Goal: Obtain resource: Download file/media

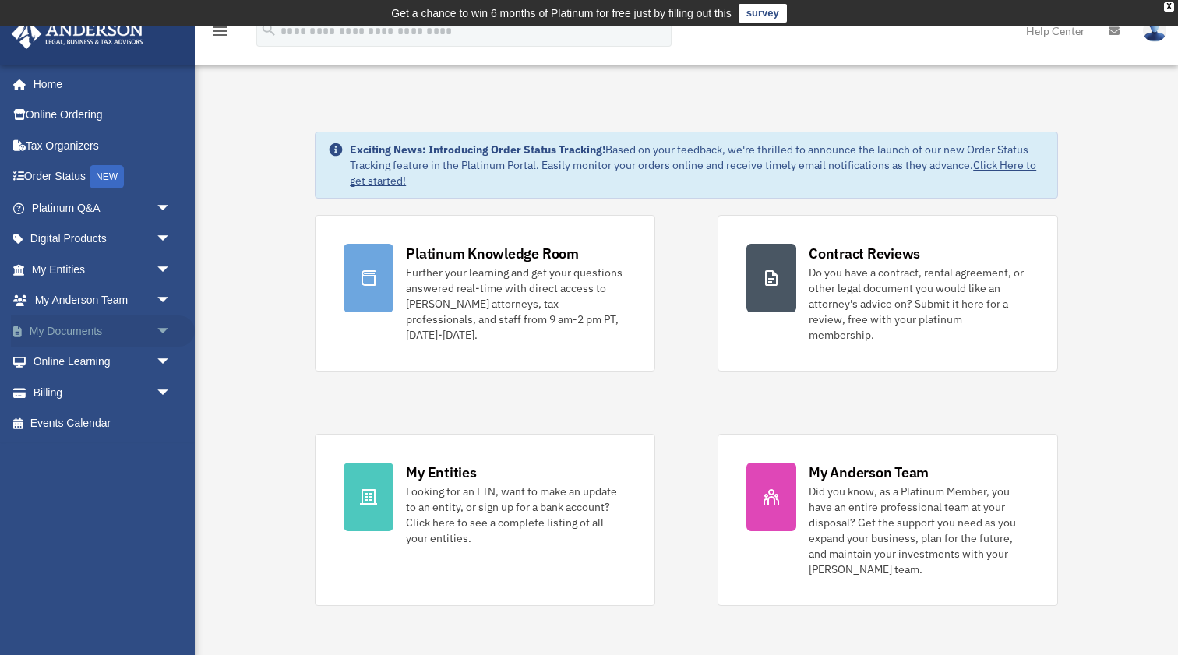
click at [135, 326] on link "My Documents arrow_drop_down" at bounding box center [103, 330] width 184 height 31
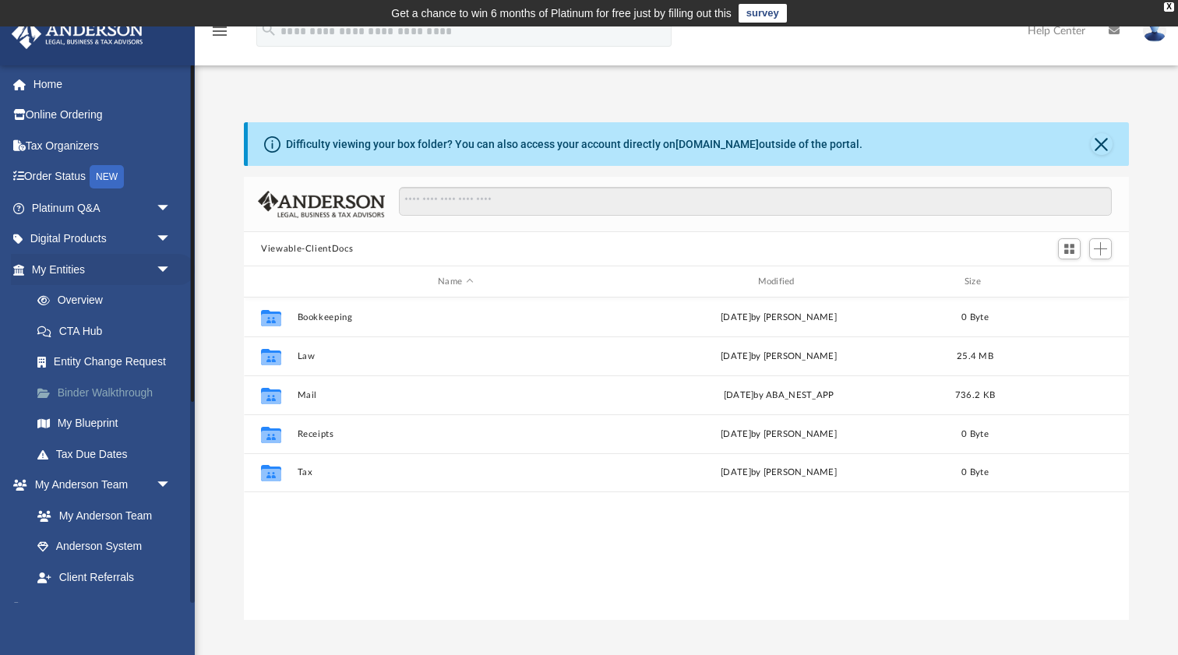
scroll to position [354, 885]
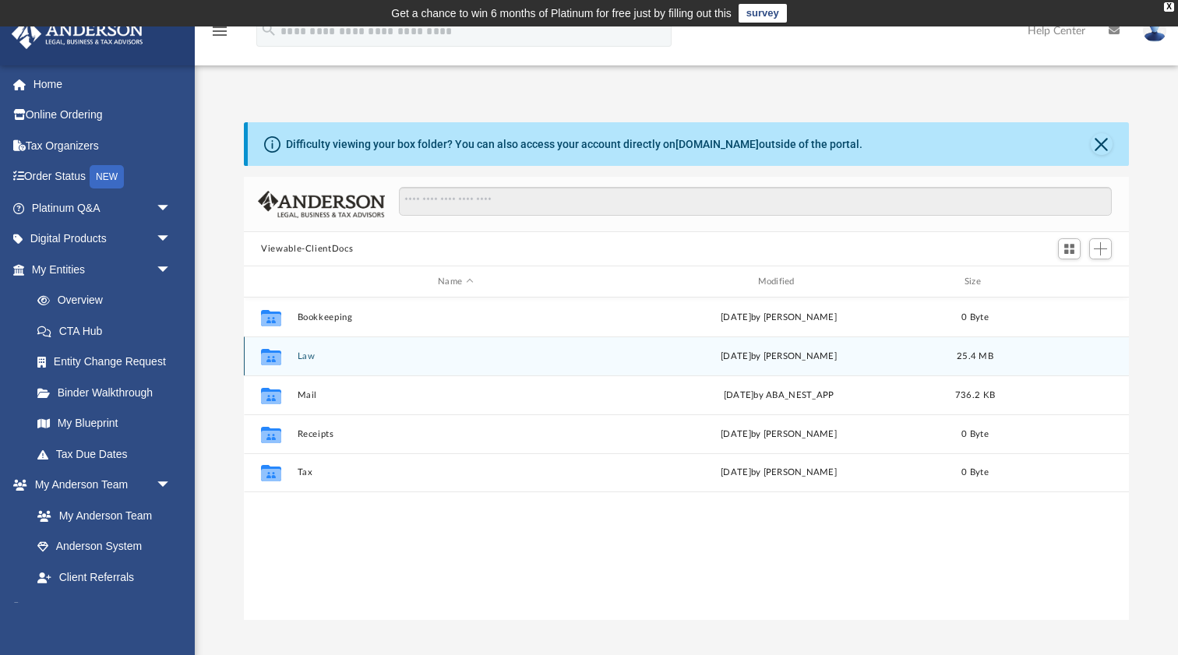
click at [309, 353] on button "Law" at bounding box center [456, 356] width 316 height 10
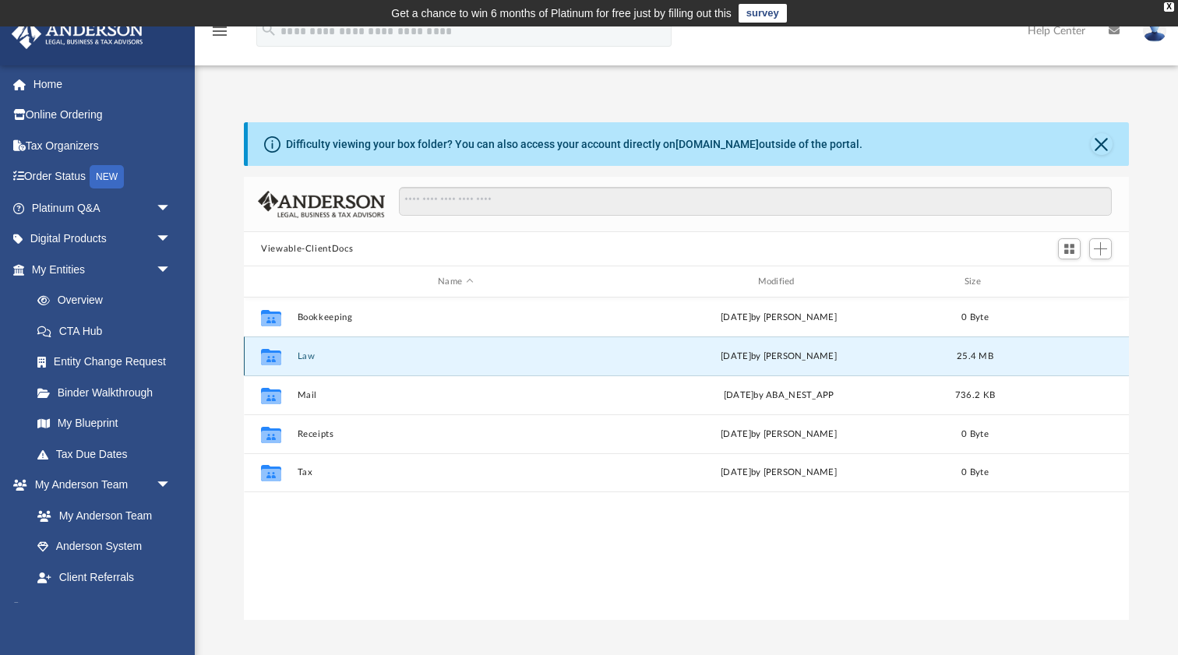
click at [309, 353] on button "Law" at bounding box center [456, 356] width 316 height 10
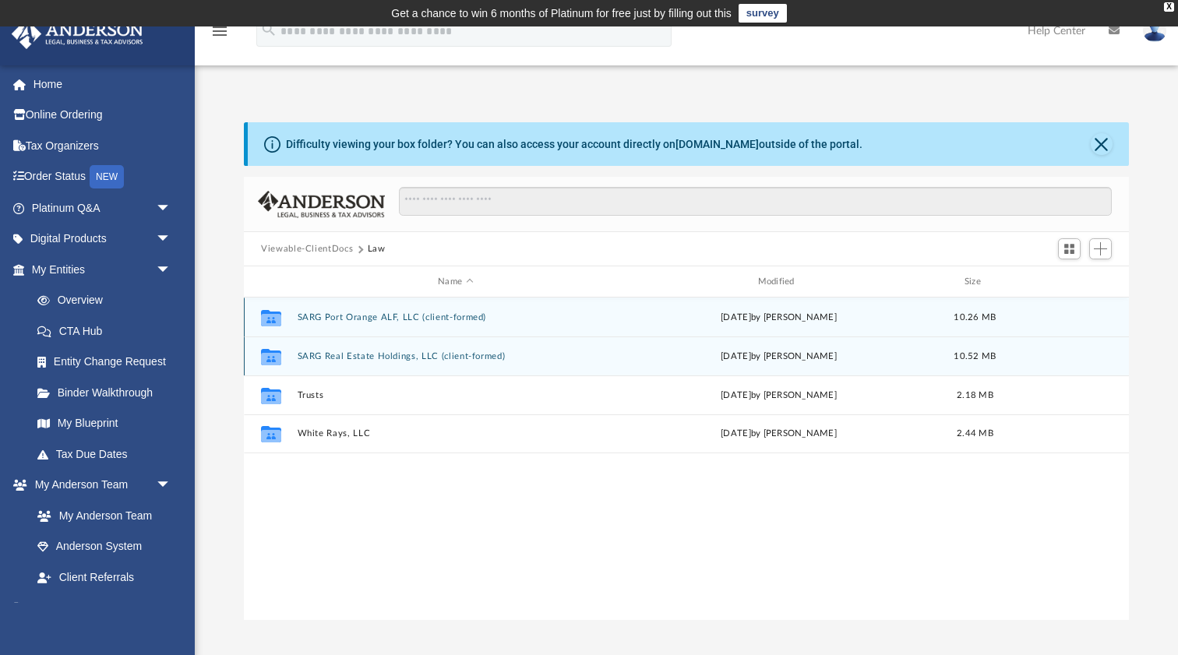
scroll to position [0, 0]
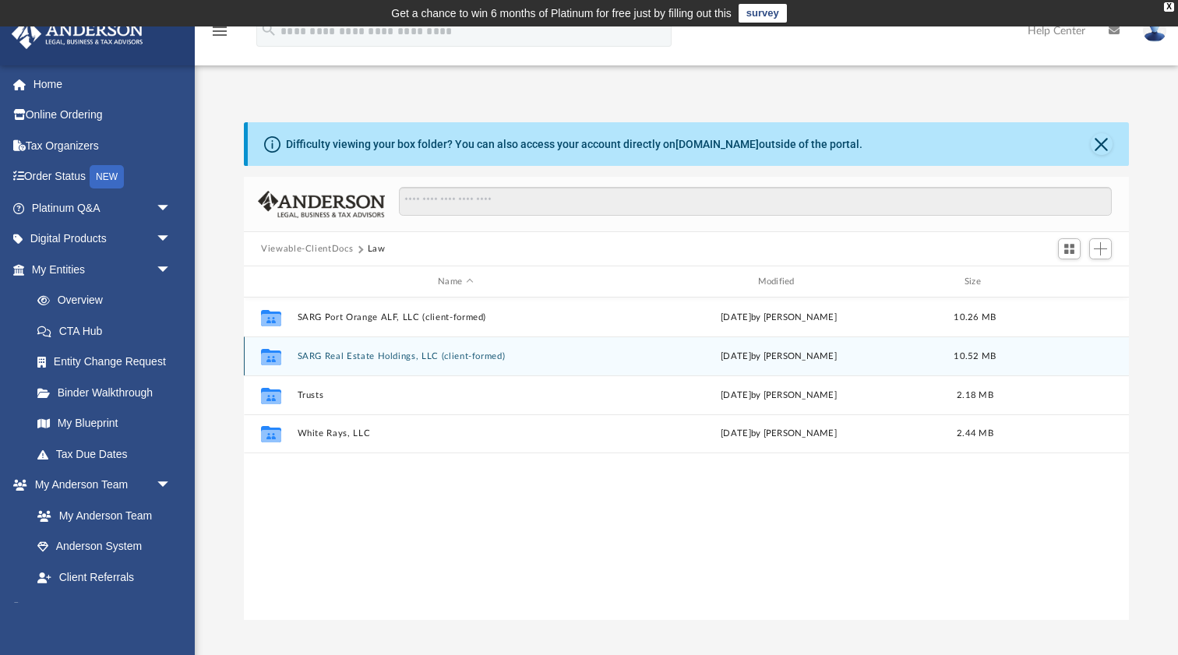
click at [451, 357] on button "SARG Real Estate Holdings, LLC (client-formed)" at bounding box center [456, 356] width 316 height 10
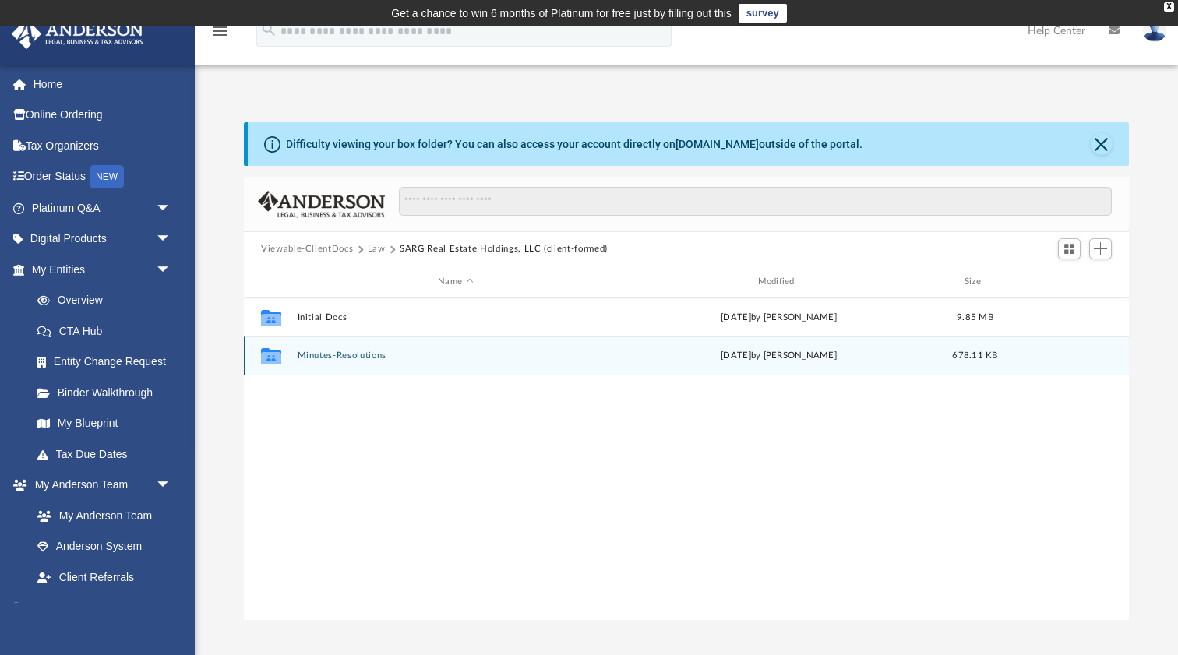
click at [377, 357] on button "Minutes-Resolutions" at bounding box center [456, 355] width 316 height 10
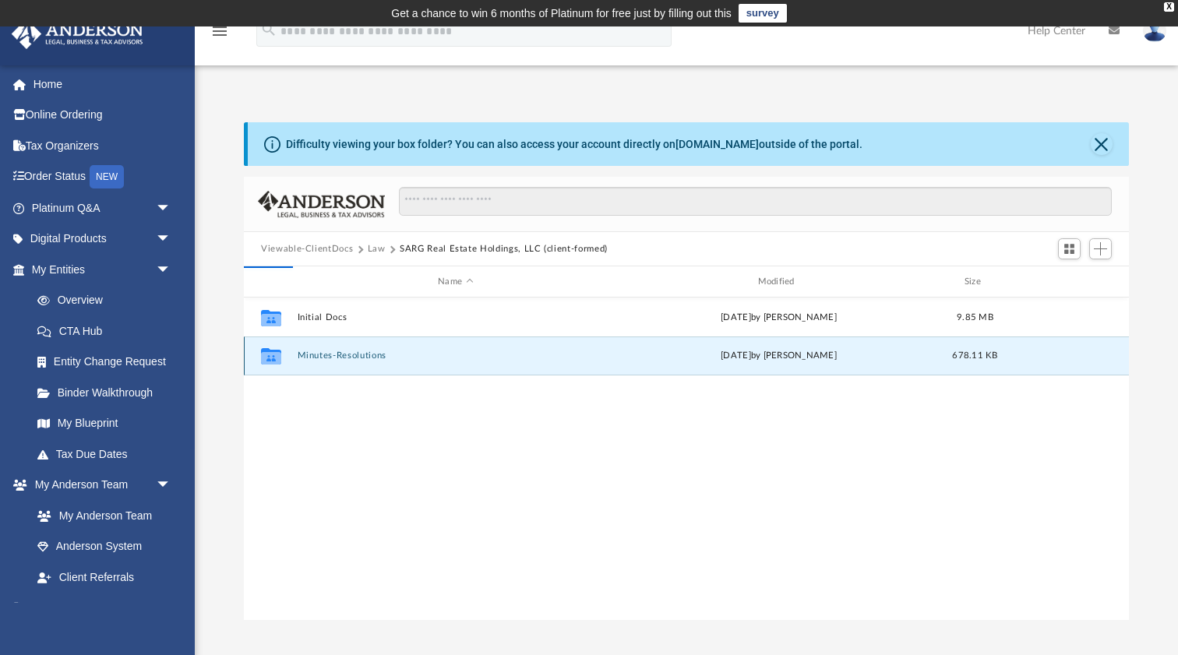
click at [368, 355] on button "Minutes-Resolutions" at bounding box center [456, 355] width 316 height 10
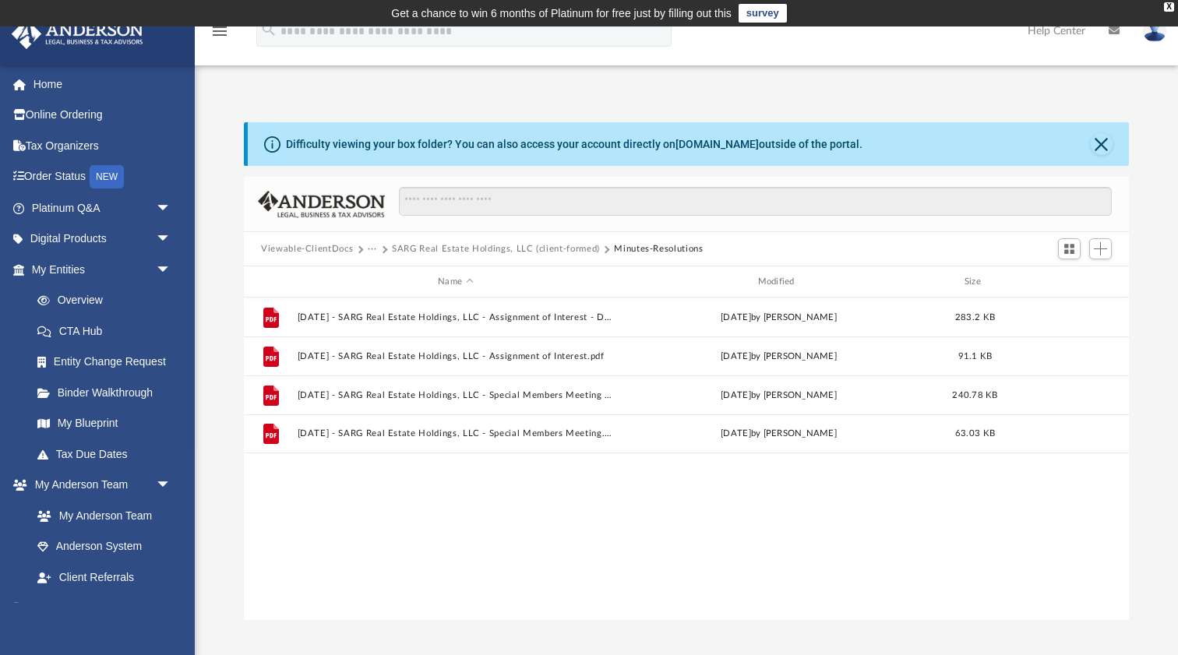
click at [486, 250] on button "SARG Real Estate Holdings, LLC (client-formed)" at bounding box center [496, 249] width 208 height 14
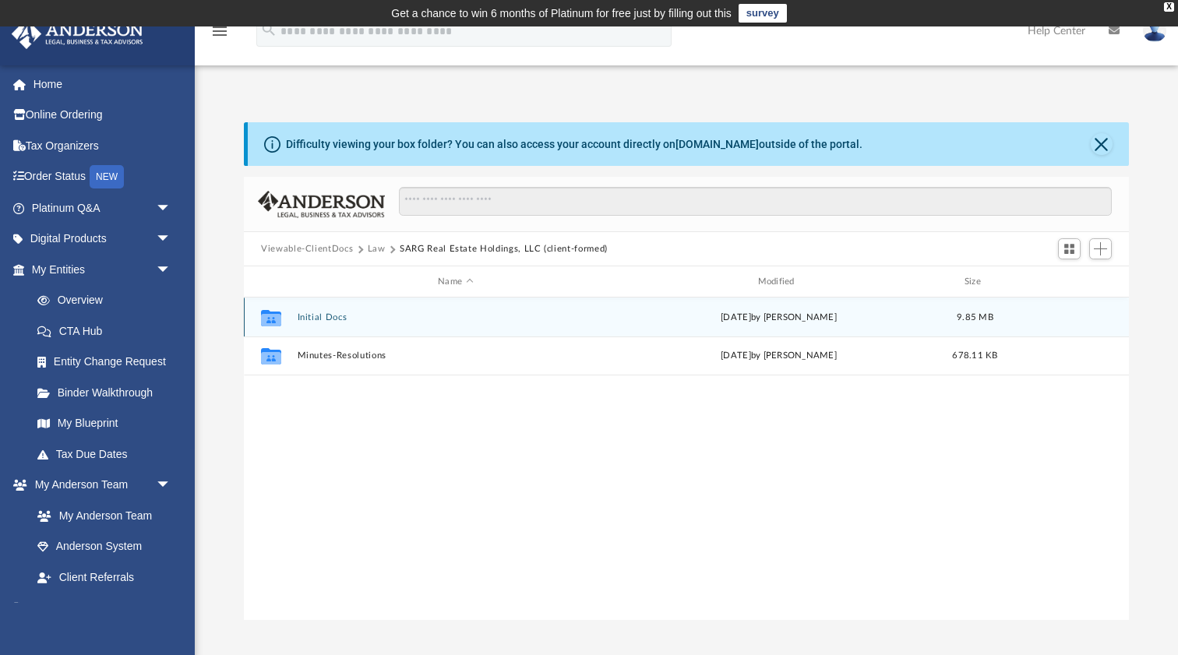
click at [334, 315] on button "Initial Docs" at bounding box center [456, 317] width 316 height 10
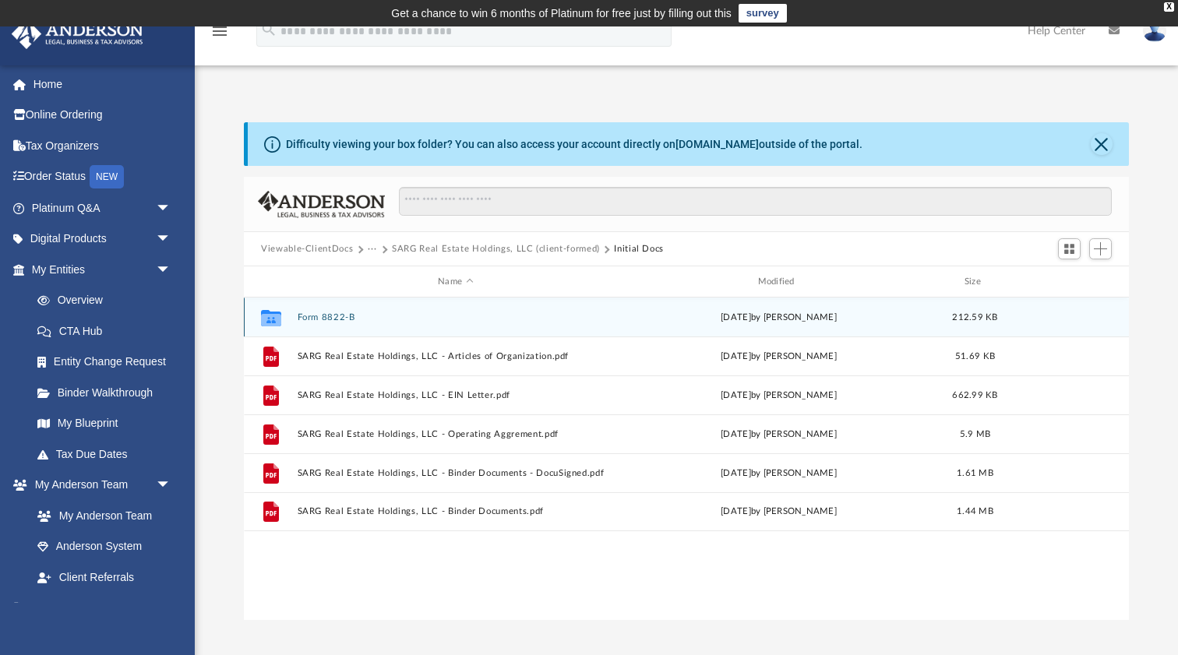
click at [324, 315] on button "Form 8822-B" at bounding box center [456, 317] width 316 height 10
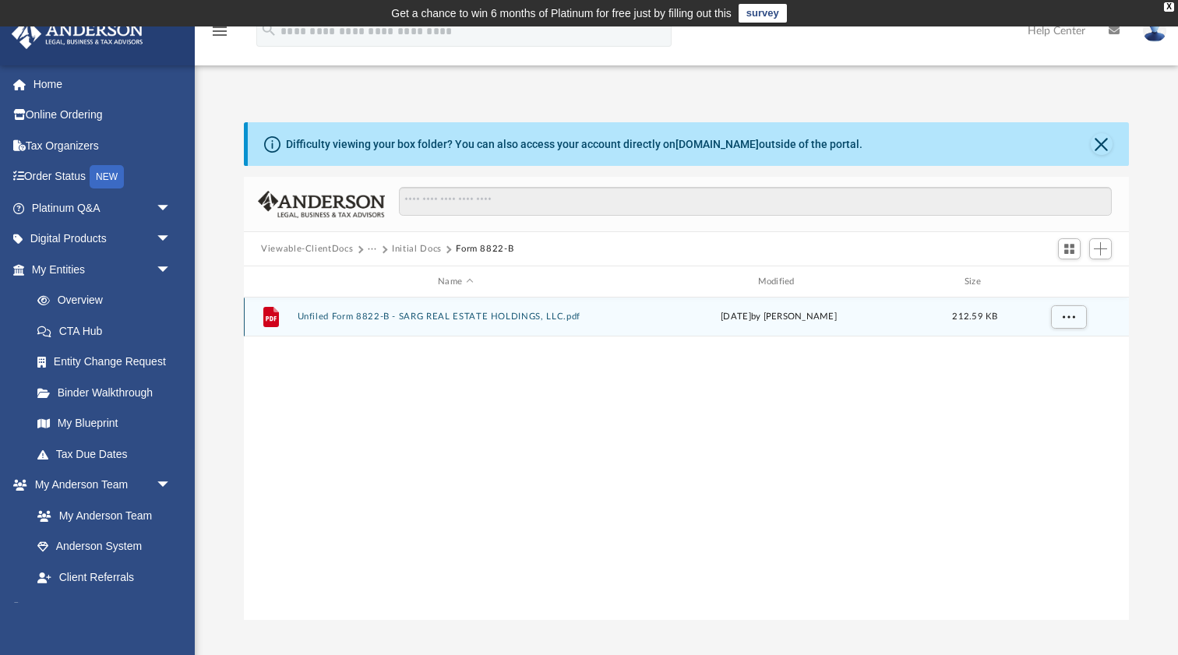
click at [354, 317] on button "Unfiled Form 8822-B - SARG REAL ESTATE HOLDINGS, LLC.pdf" at bounding box center [456, 317] width 316 height 10
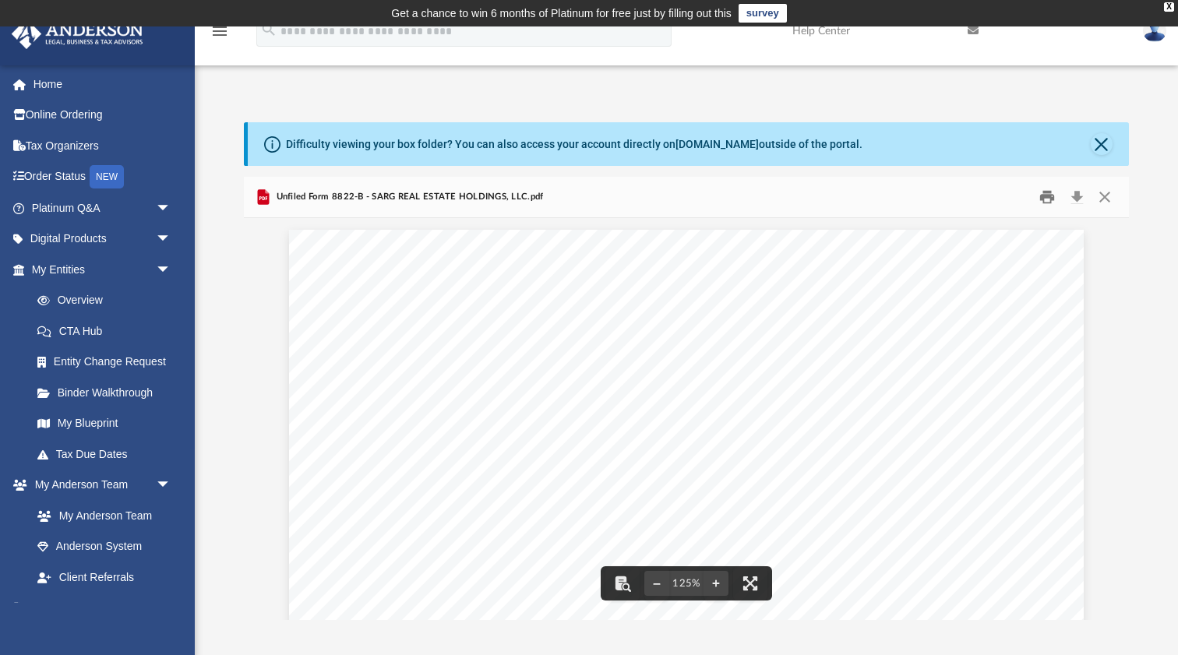
click at [1049, 198] on button "Print" at bounding box center [1047, 197] width 31 height 24
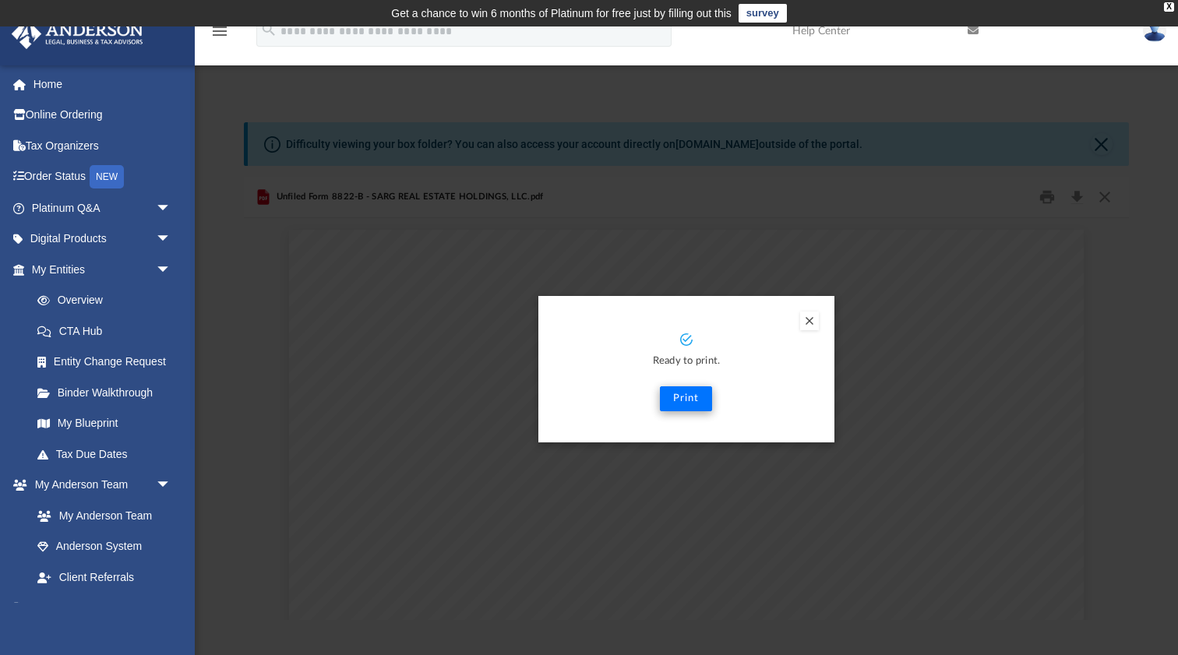
click at [692, 393] on button "Print" at bounding box center [686, 398] width 52 height 25
